Goal: Task Accomplishment & Management: Complete application form

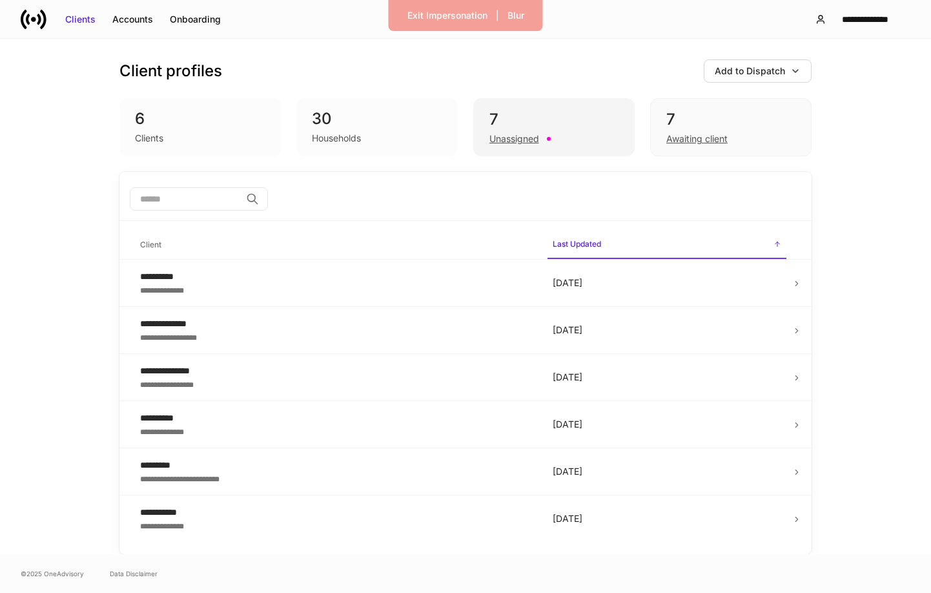
click at [509, 139] on div "Unassigned" at bounding box center [514, 138] width 50 height 13
click at [518, 137] on div "Unassigned" at bounding box center [514, 138] width 50 height 13
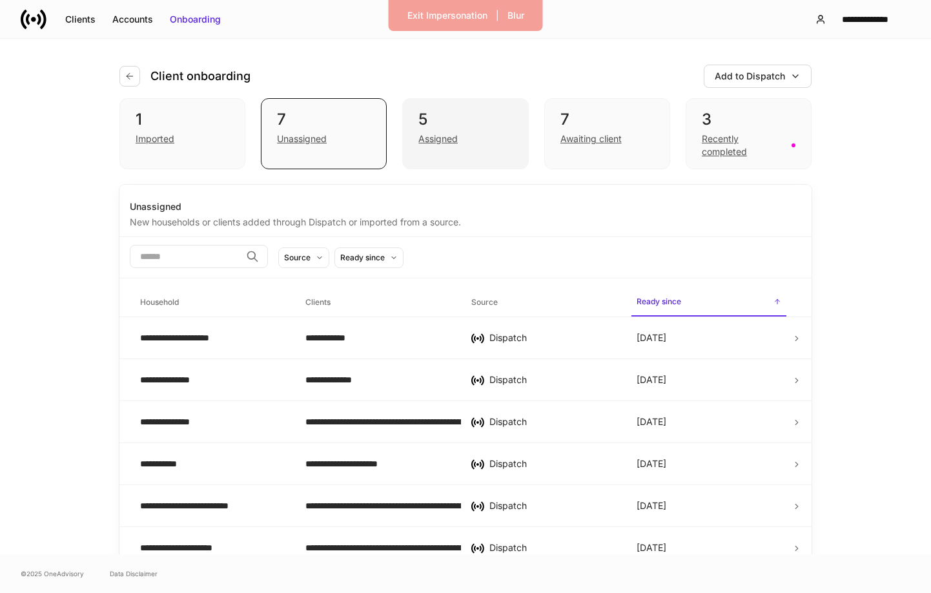
click at [447, 138] on div "Assigned" at bounding box center [437, 138] width 39 height 13
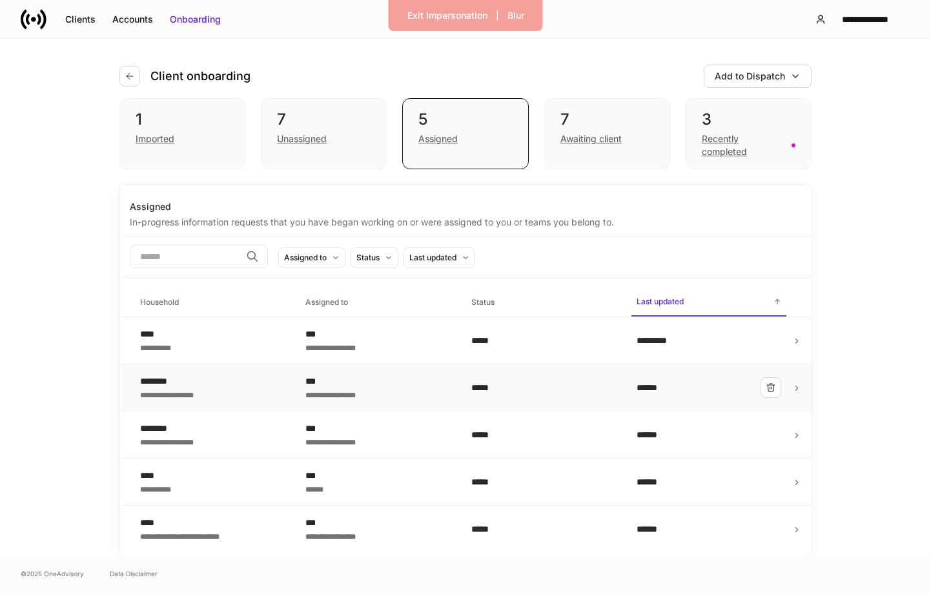
click at [328, 372] on td "**********" at bounding box center [377, 387] width 165 height 47
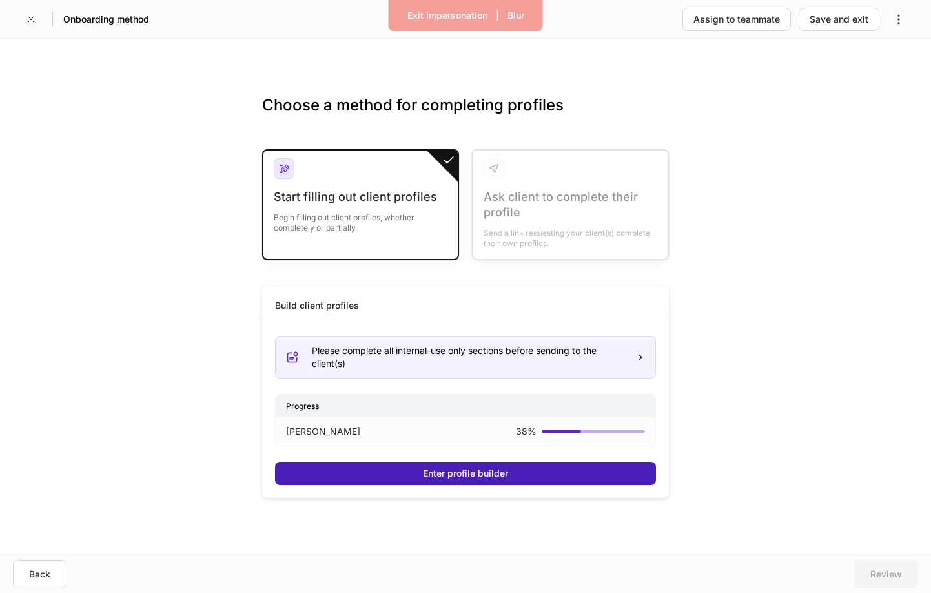
click at [444, 476] on div "Enter profile builder" at bounding box center [465, 473] width 85 height 13
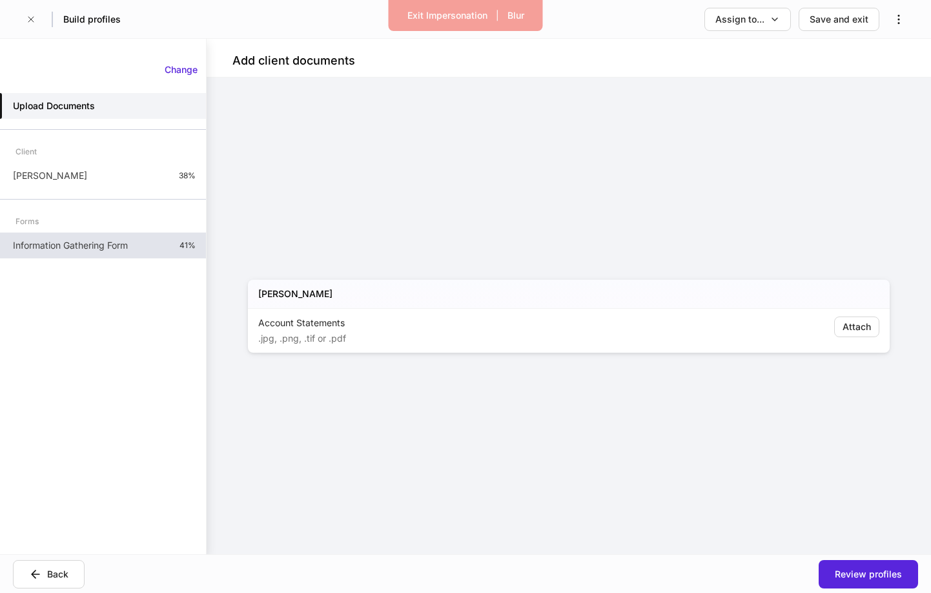
click at [106, 249] on p "Information Gathering Form" at bounding box center [70, 245] width 115 height 13
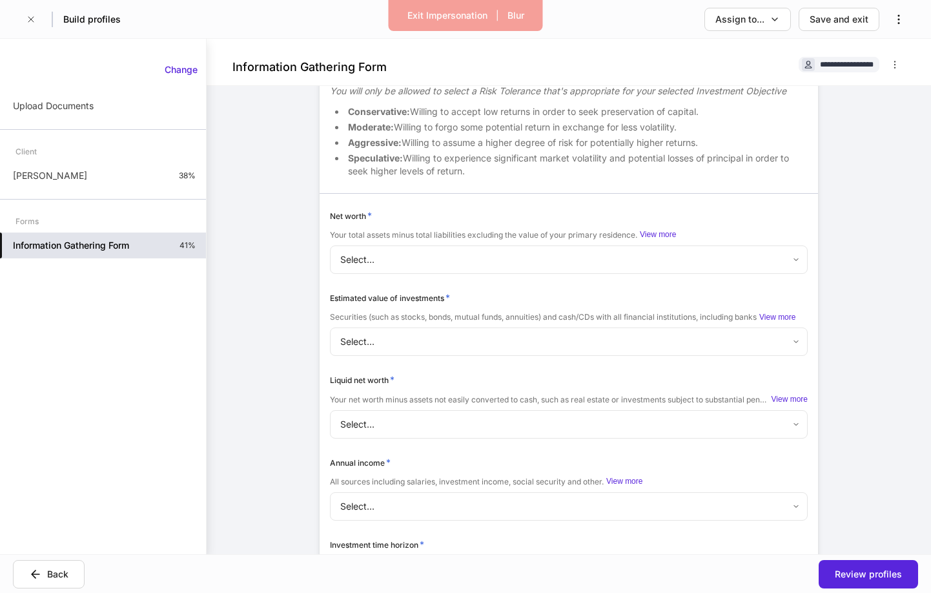
scroll to position [1968, 0]
click at [393, 259] on body "**********" at bounding box center [465, 296] width 931 height 593
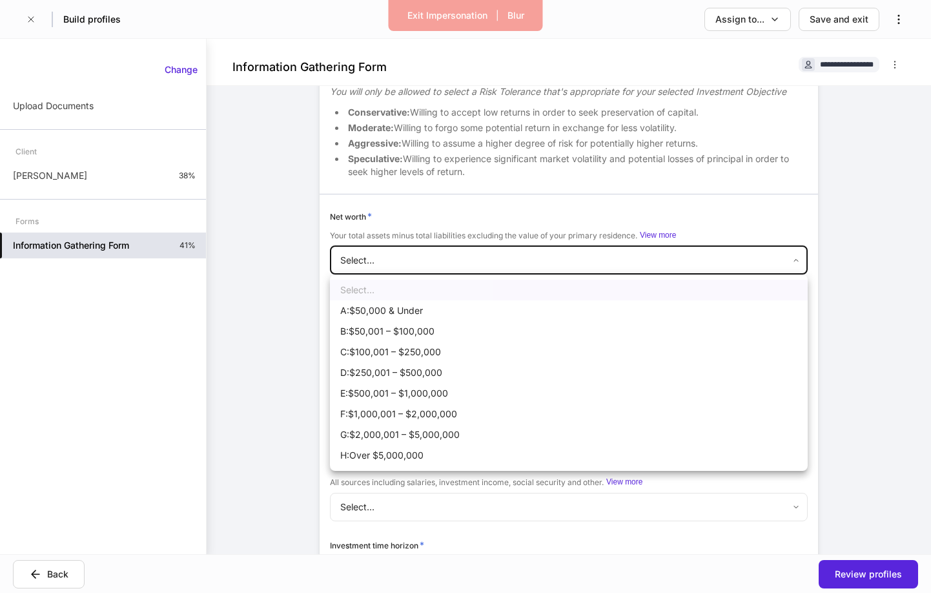
click at [278, 327] on div at bounding box center [465, 296] width 931 height 593
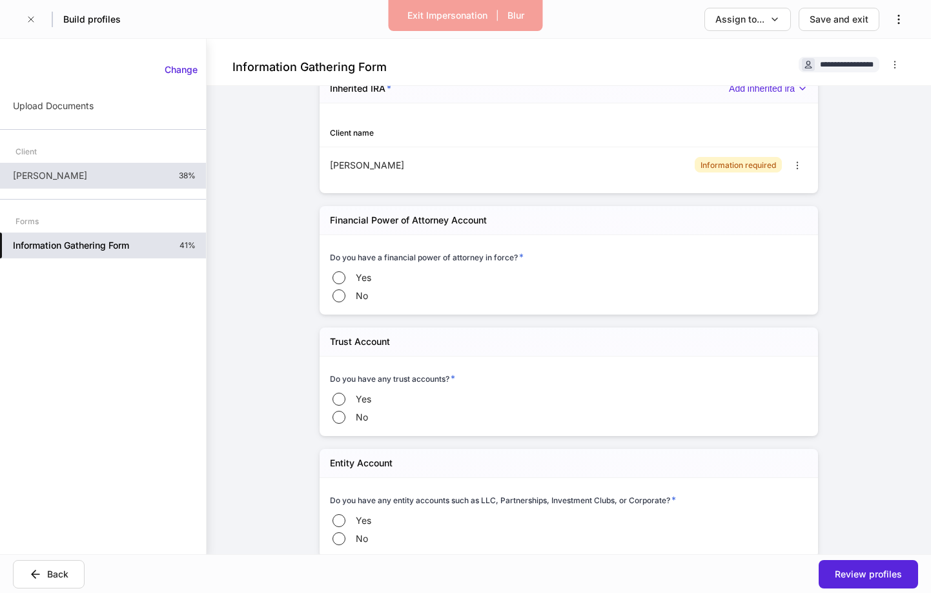
scroll to position [3047, 0]
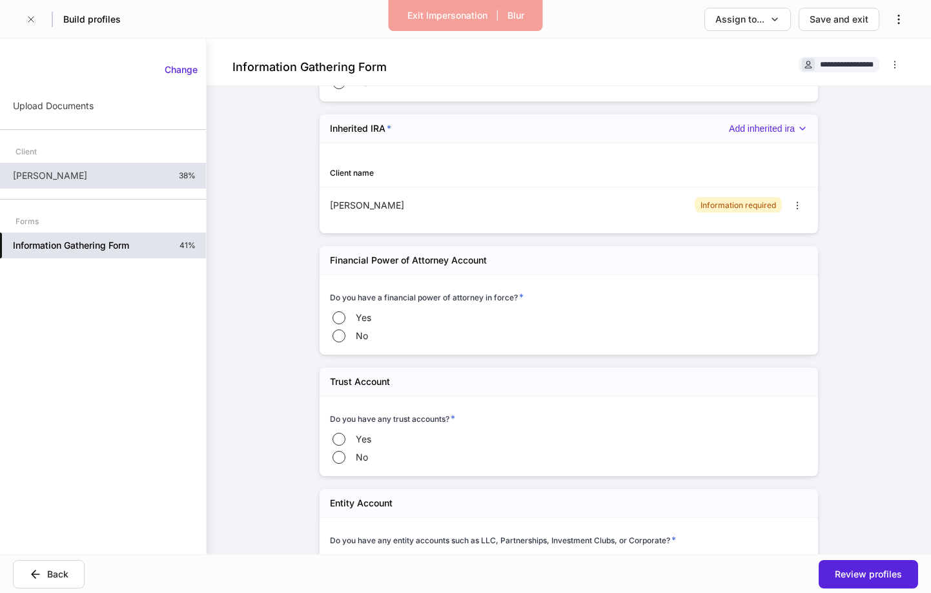
click at [123, 175] on div "[PERSON_NAME] 38%" at bounding box center [103, 176] width 206 height 26
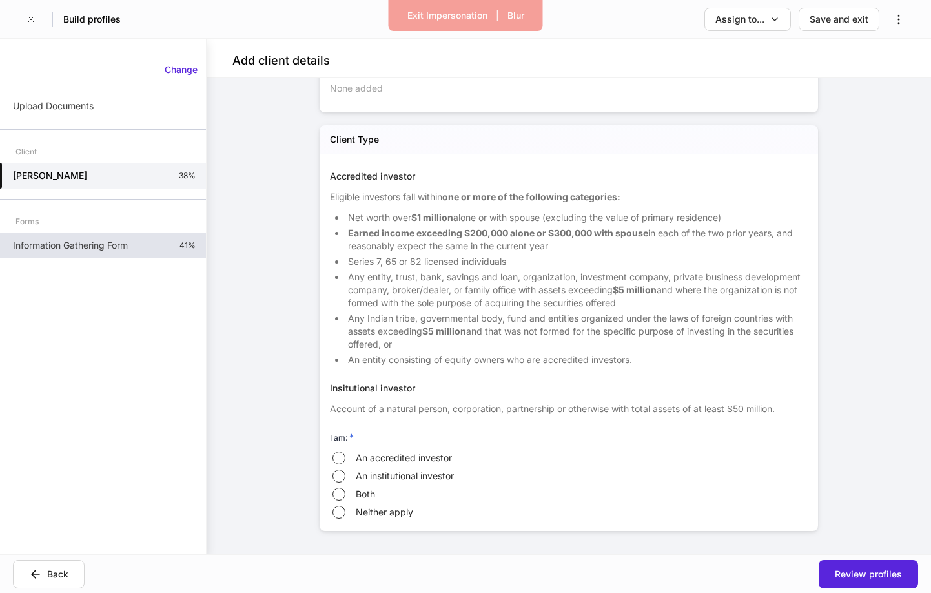
scroll to position [1026, 0]
